Goal: Task Accomplishment & Management: Manage account settings

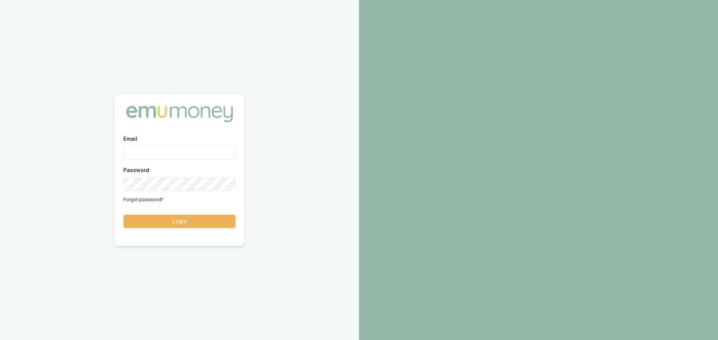
click at [201, 150] on input "Email" at bounding box center [179, 152] width 112 height 13
click at [169, 159] on input "Email" at bounding box center [179, 152] width 112 height 13
drag, startPoint x: 158, startPoint y: 162, endPoint x: 165, endPoint y: 157, distance: 8.9
click at [158, 162] on div "Email Password Forgot password?" at bounding box center [179, 170] width 112 height 72
click at [165, 157] on input "Email" at bounding box center [179, 152] width 112 height 13
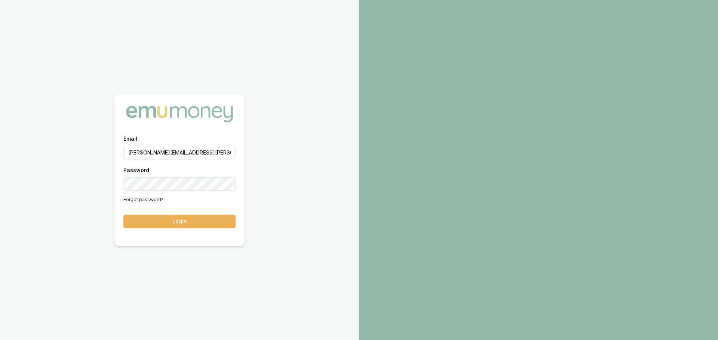
type input "[PERSON_NAME][EMAIL_ADDRESS][PERSON_NAME][DOMAIN_NAME]"
click at [123, 215] on button "Login" at bounding box center [179, 221] width 112 height 13
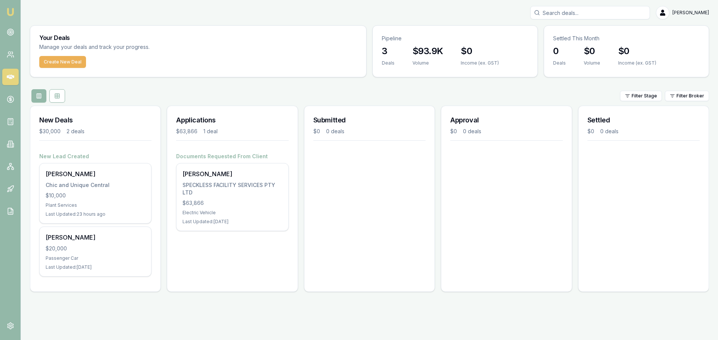
click at [326, 266] on div "Submitted $0 0 deals" at bounding box center [369, 199] width 131 height 186
click at [1, 32] on nav "Emu Broker" at bounding box center [10, 113] width 21 height 226
click at [9, 29] on icon at bounding box center [10, 31] width 7 height 7
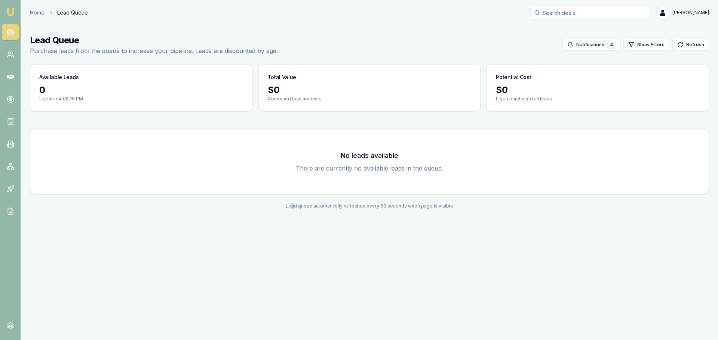
drag, startPoint x: 296, startPoint y: 240, endPoint x: 329, endPoint y: 215, distance: 41.0
click at [296, 237] on div "Emu Broker Home Lead Queue Jack Armstrong Toggle Menu Lead Queue Purchase leads…" at bounding box center [359, 170] width 718 height 340
click at [16, 30] on link at bounding box center [10, 32] width 16 height 16
